Goal: Transaction & Acquisition: Register for event/course

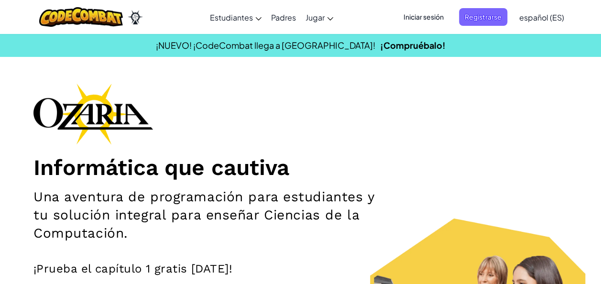
click at [417, 19] on span "Iniciar sesión" at bounding box center [424, 17] width 52 height 18
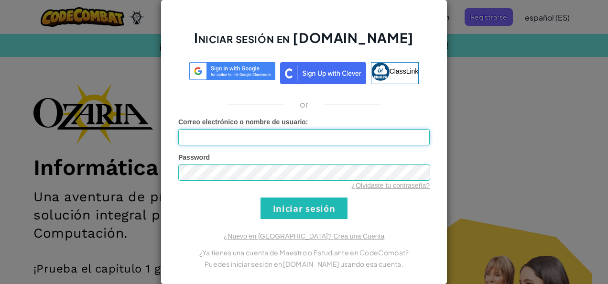
type input "[EMAIL_ADDRESS][DOMAIN_NAME]"
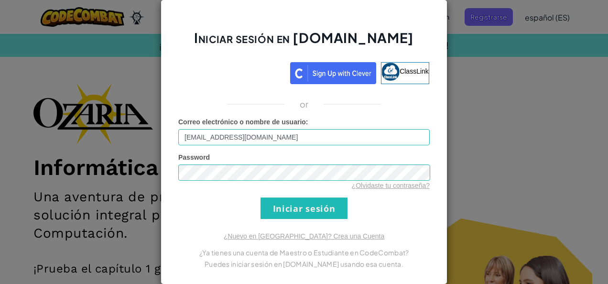
drag, startPoint x: 286, startPoint y: 131, endPoint x: 83, endPoint y: 130, distance: 202.7
click at [83, 130] on div "Iniciar sesión en [DOMAIN_NAME] ClassLink or Error desconocido. Correo electrón…" at bounding box center [304, 142] width 608 height 284
click at [98, 90] on div "Iniciar sesión en [DOMAIN_NAME] ClassLink or Error desconocido. Correo electrón…" at bounding box center [304, 142] width 608 height 284
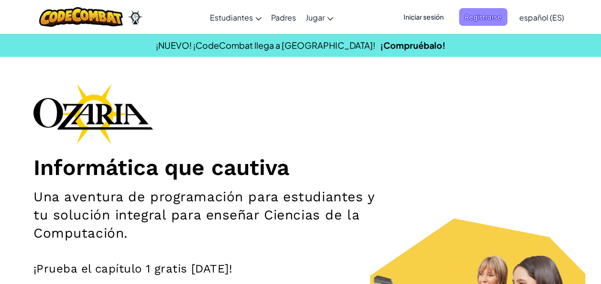
click at [484, 19] on span "Registrarse" at bounding box center [483, 17] width 48 height 18
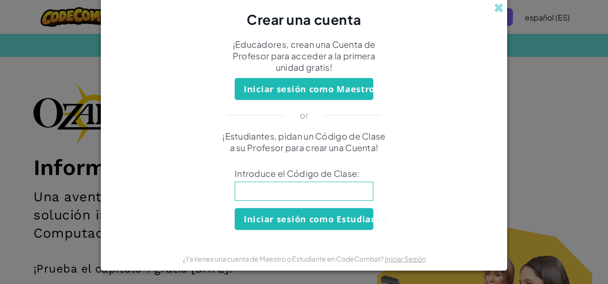
click at [302, 188] on input at bounding box center [304, 191] width 139 height 19
type input "GateOpenArm"
click at [495, 8] on span at bounding box center [499, 8] width 10 height 10
